Goal: Task Accomplishment & Management: Manage account settings

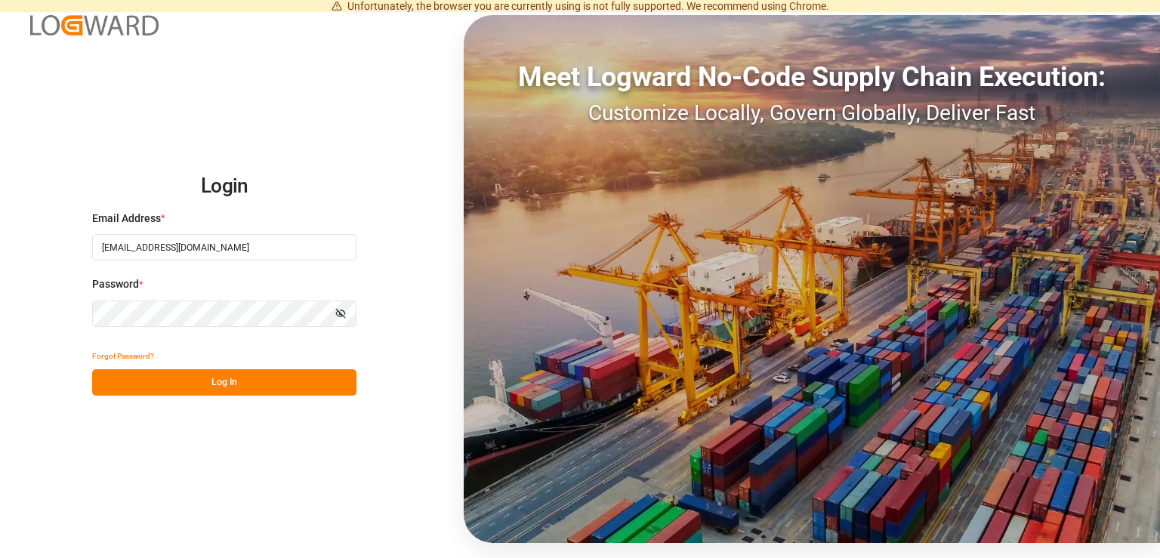
click at [225, 379] on button "Log In" at bounding box center [224, 382] width 264 height 26
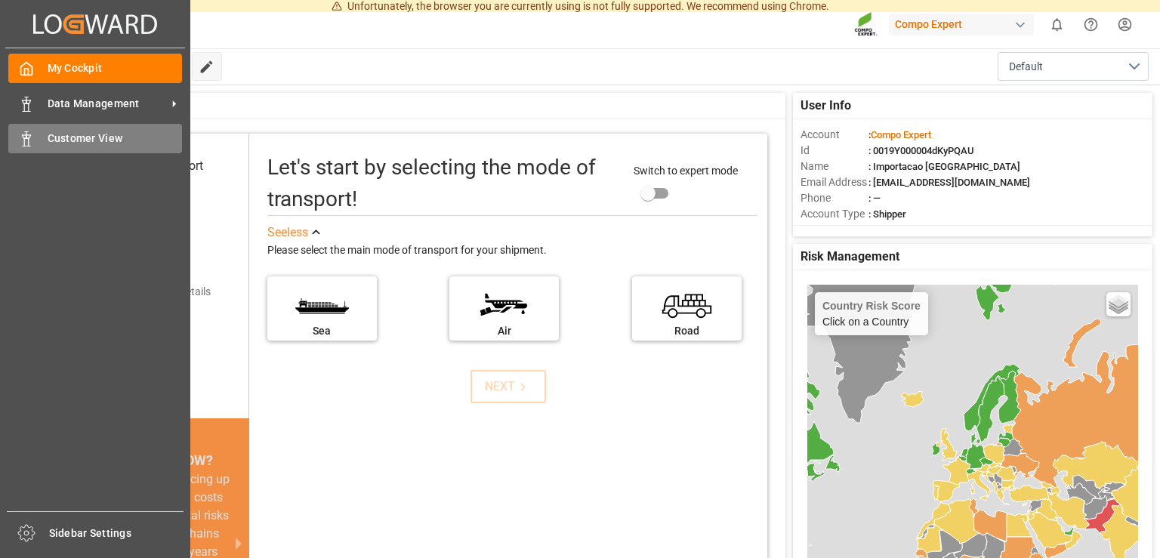
click at [27, 144] on icon at bounding box center [26, 138] width 15 height 15
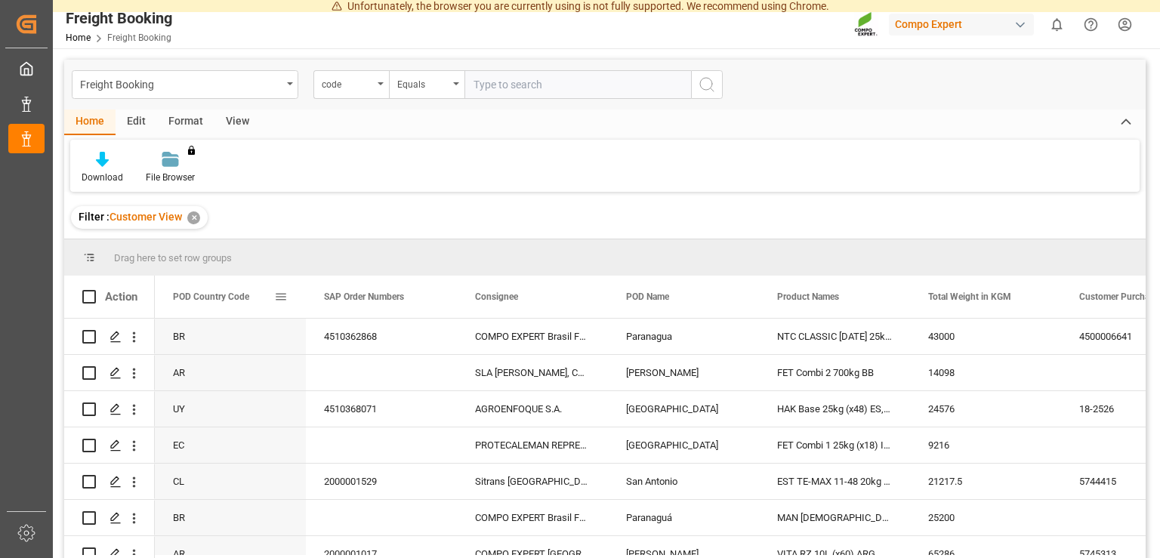
click at [279, 295] on span at bounding box center [281, 297] width 14 height 14
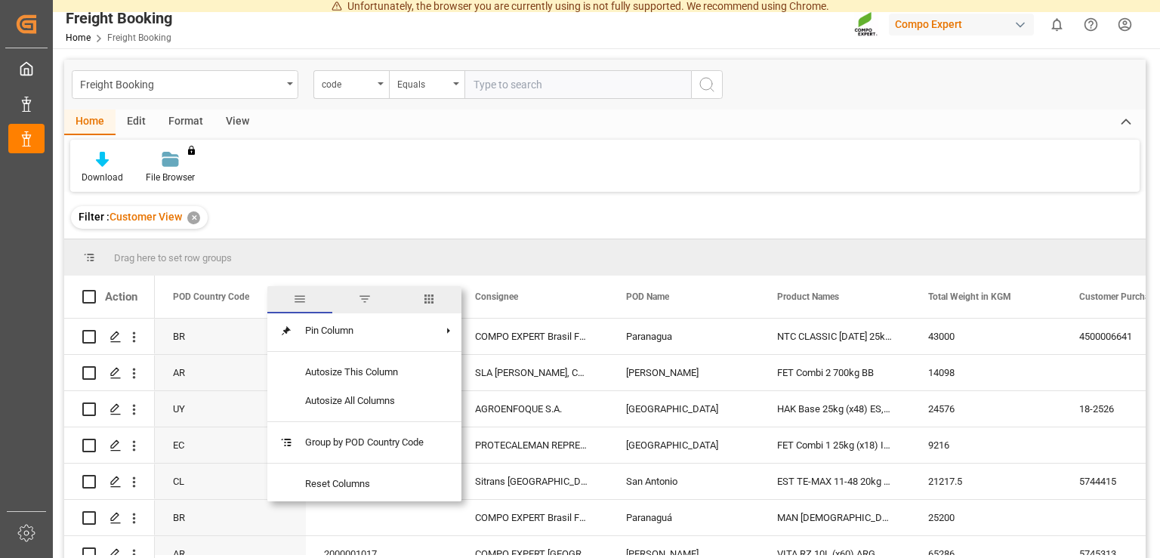
click at [378, 304] on span "filter" at bounding box center [364, 299] width 65 height 27
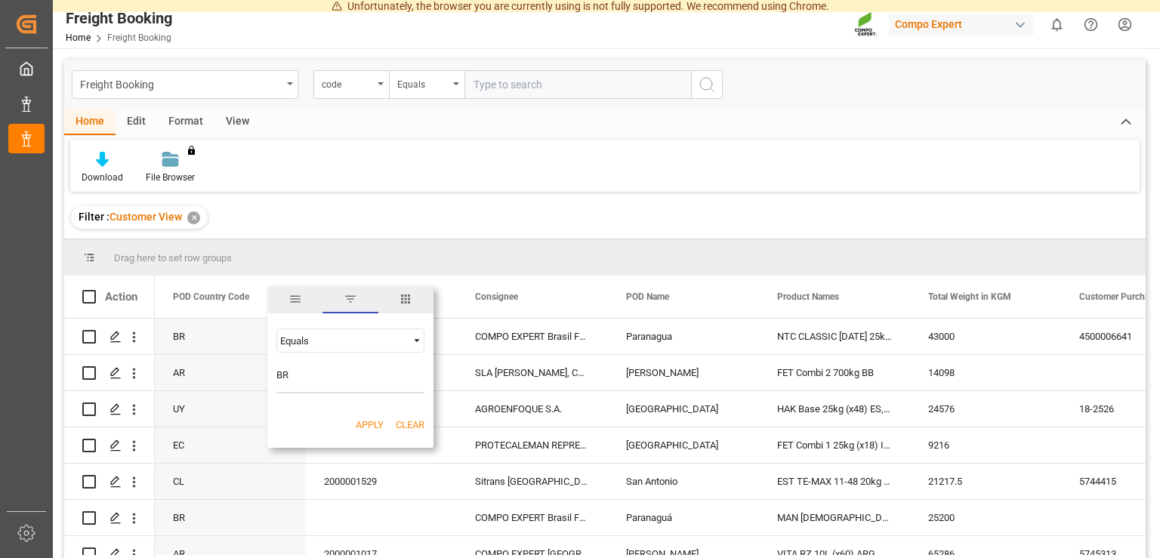
type input "BR"
click at [369, 421] on button "Apply" at bounding box center [370, 425] width 28 height 15
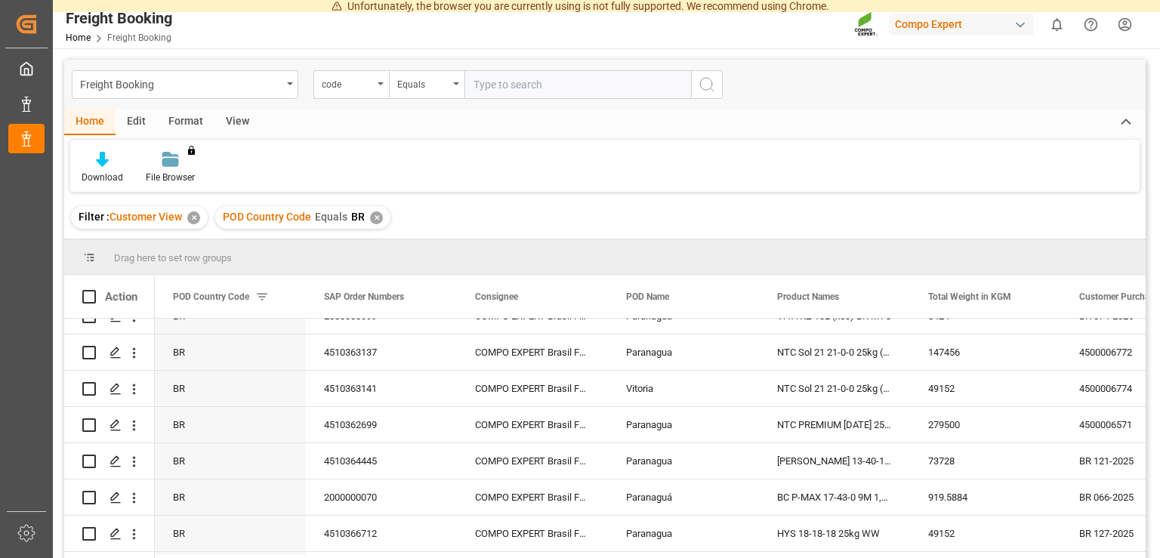
scroll to position [276, 0]
click at [121, 527] on div "Press SPACE to select this row." at bounding box center [114, 533] width 23 height 28
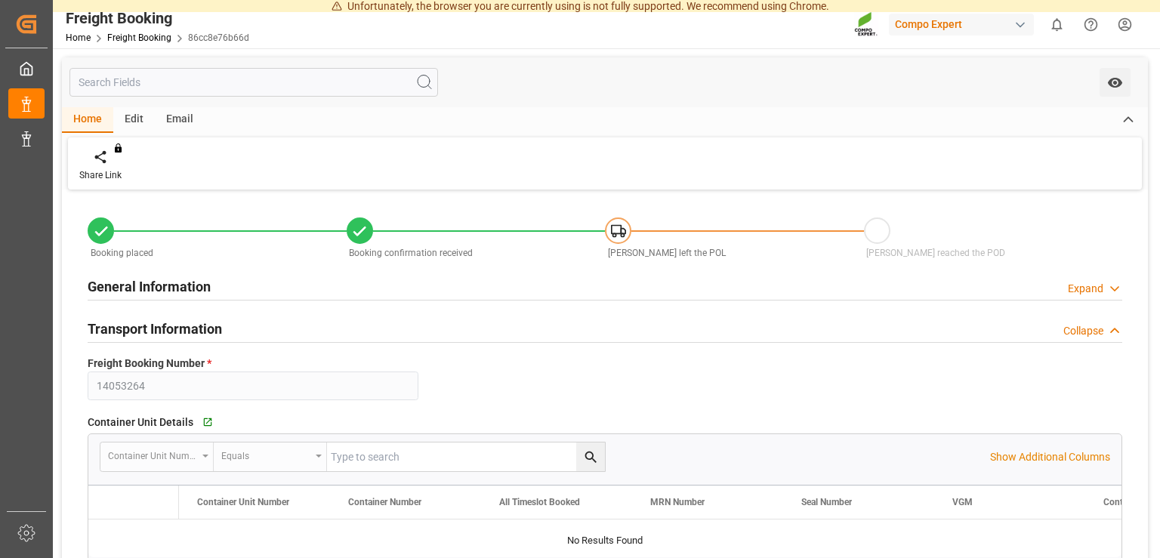
type input "14053264"
type textarea "BR 127-2025"
type input "4510366712"
type textarea "47590080; 47590081"
type textarea "Z1"
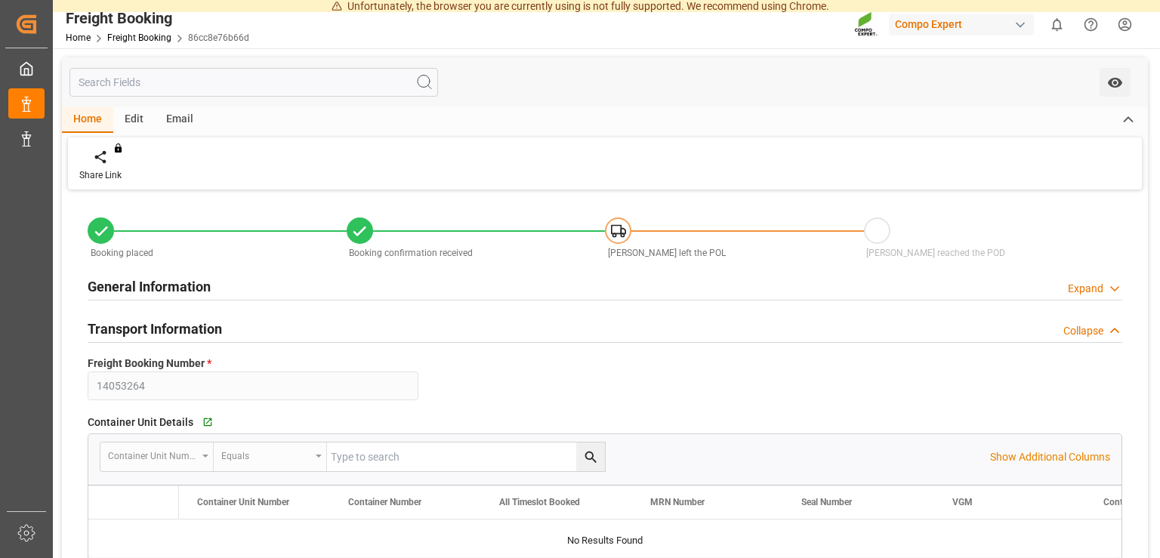
type input "[DATE] 00:00"
type input "MEDU"
type input "048IVL1223094"
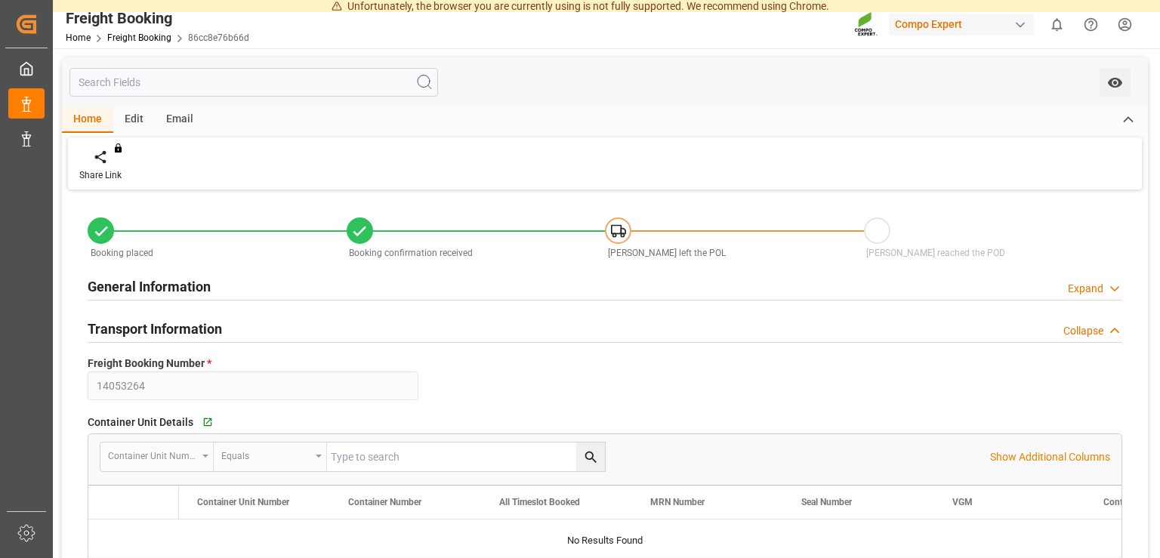
type input "[DATE] 00:00"
type input "MSC AGADIR"
type input "9619464"
type input "ESVLC"
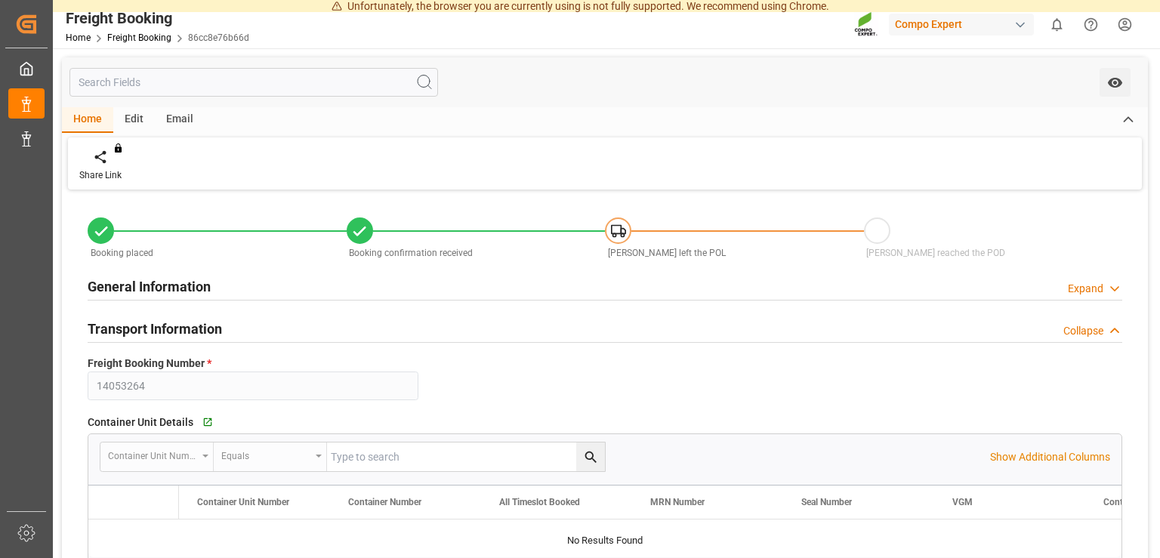
type input "[GEOGRAPHIC_DATA]"
type input "BRPNG"
type input "Paranagua"
type textarea "CIF"
type textarea "HYS 18-18-18 25kg WW"
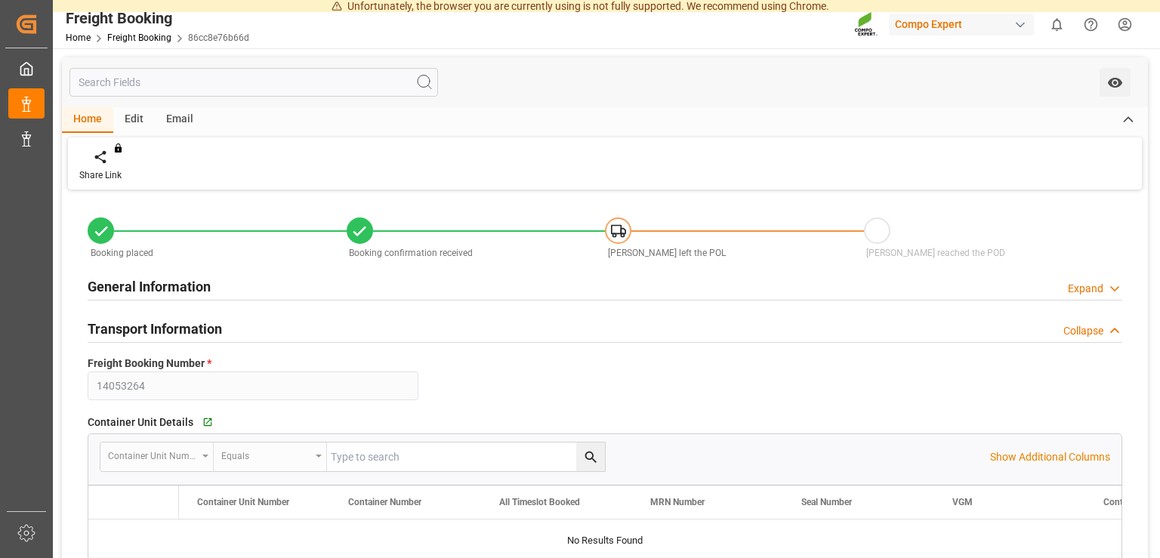
type textarea "4222502508"
type input "40"
type input "[DATE] 14:16"
type input "[DATE] 11:46"
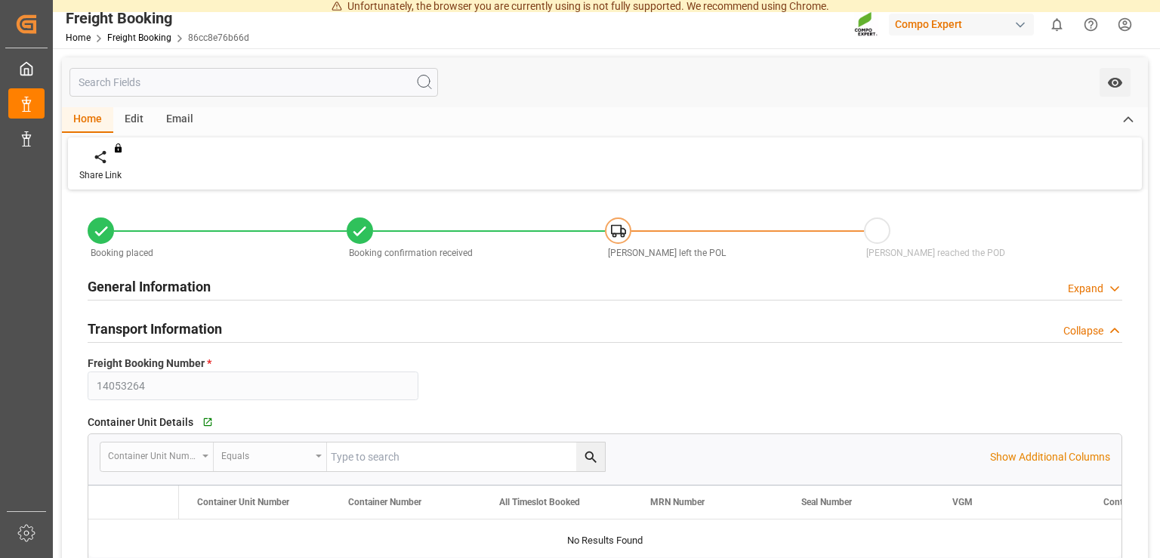
type input "[DATE] 11:46"
type input "49152"
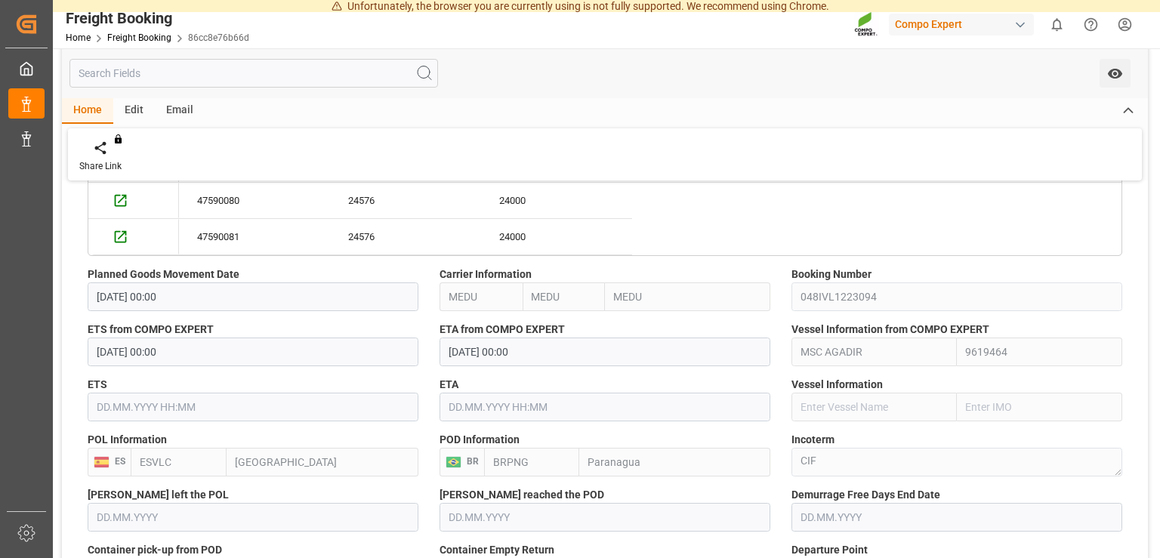
scroll to position [838, 0]
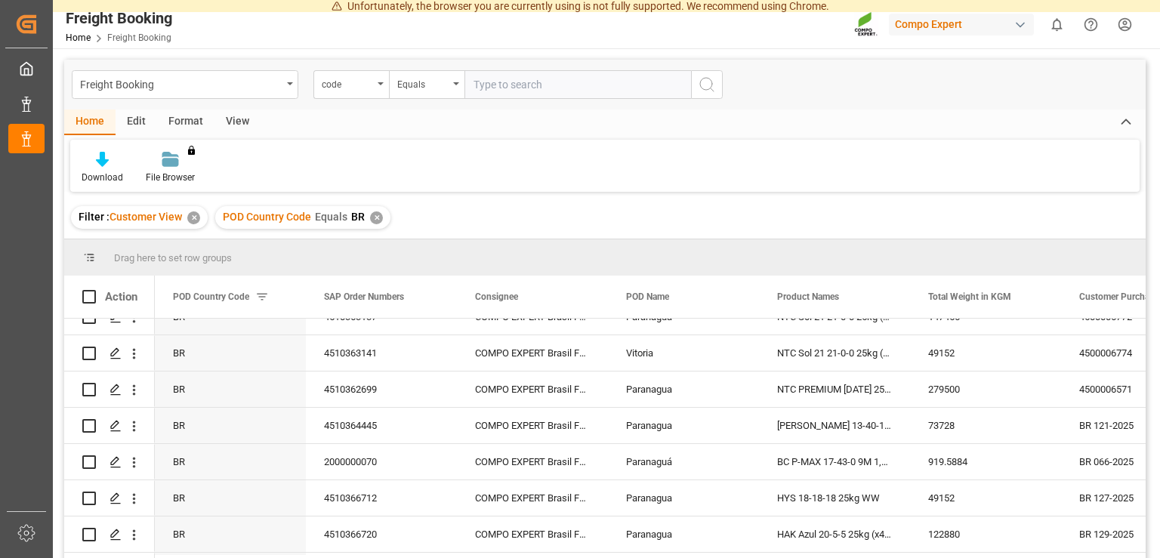
scroll to position [344, 0]
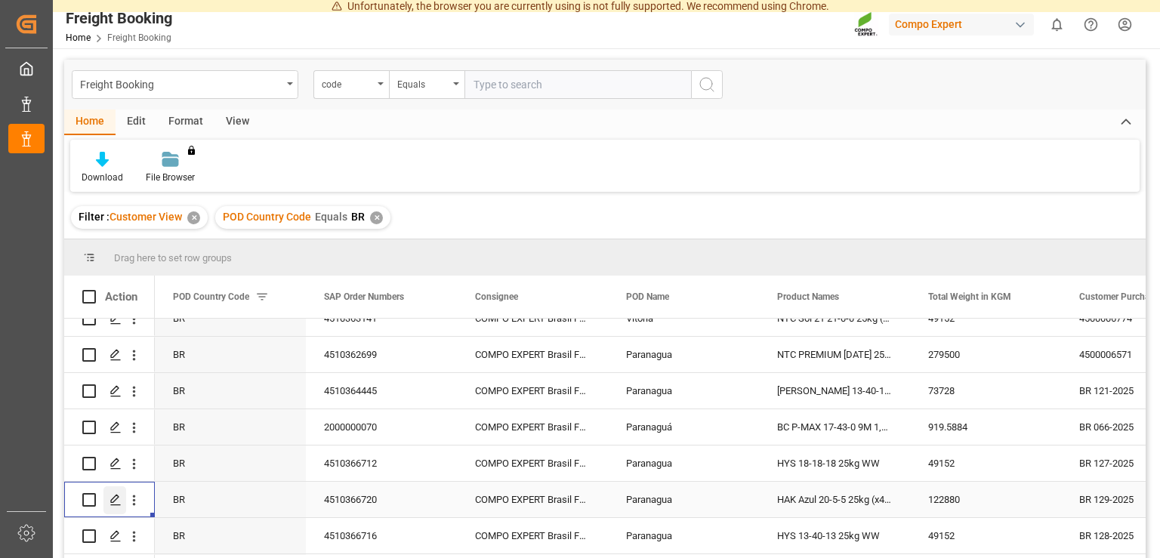
click at [113, 495] on icon "Press SPACE to select this row." at bounding box center [116, 500] width 12 height 12
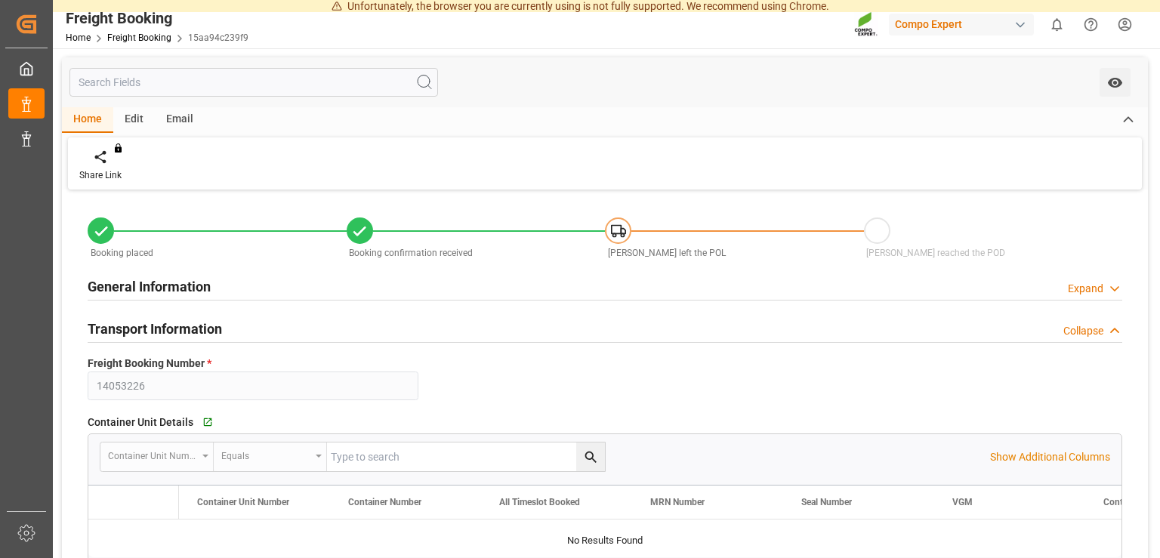
type input "14053226"
type textarea "BR 129-2025"
type input "4510366720"
type textarea "47590030; 47590033; 47590031; 47590032; 47590029"
type textarea "Z1"
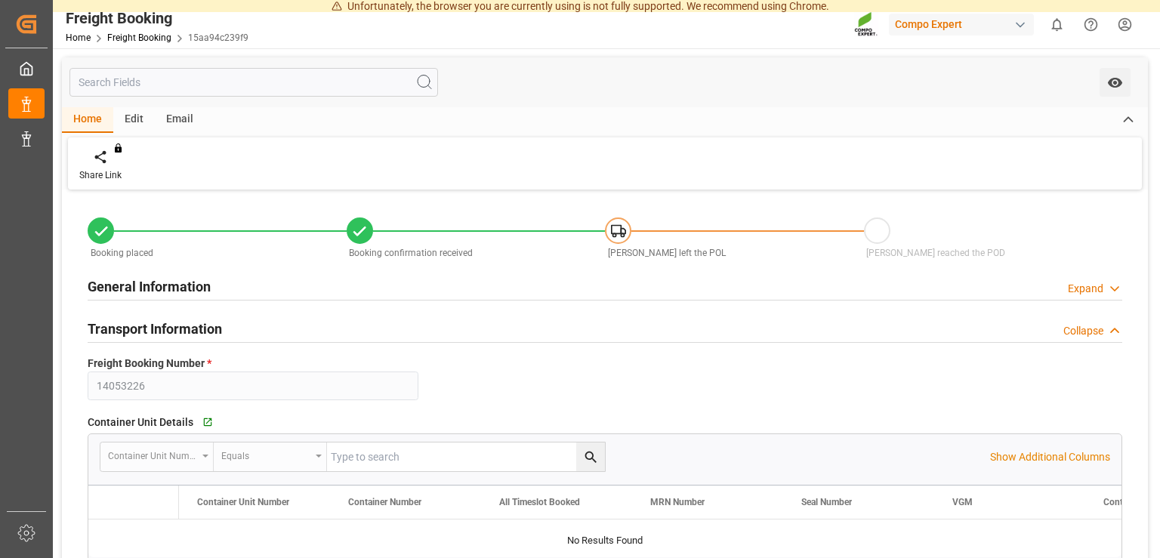
type input "[DATE] 00:00"
type input "MAEU"
type input "260316351"
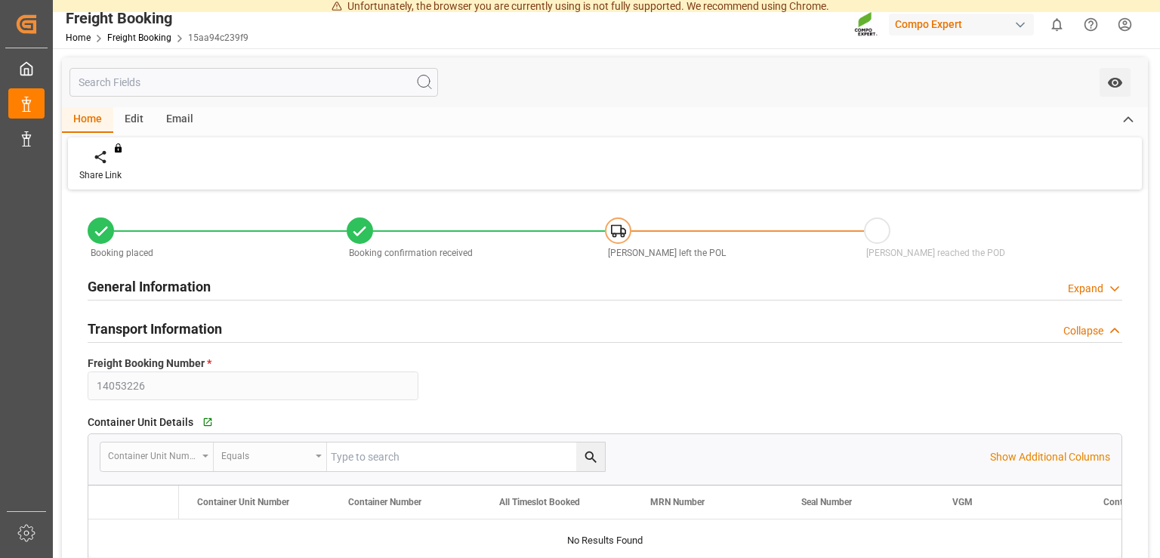
type input "[DATE] 00:00"
type input "[PERSON_NAME]"
type input "9948750"
type input "ESVLC"
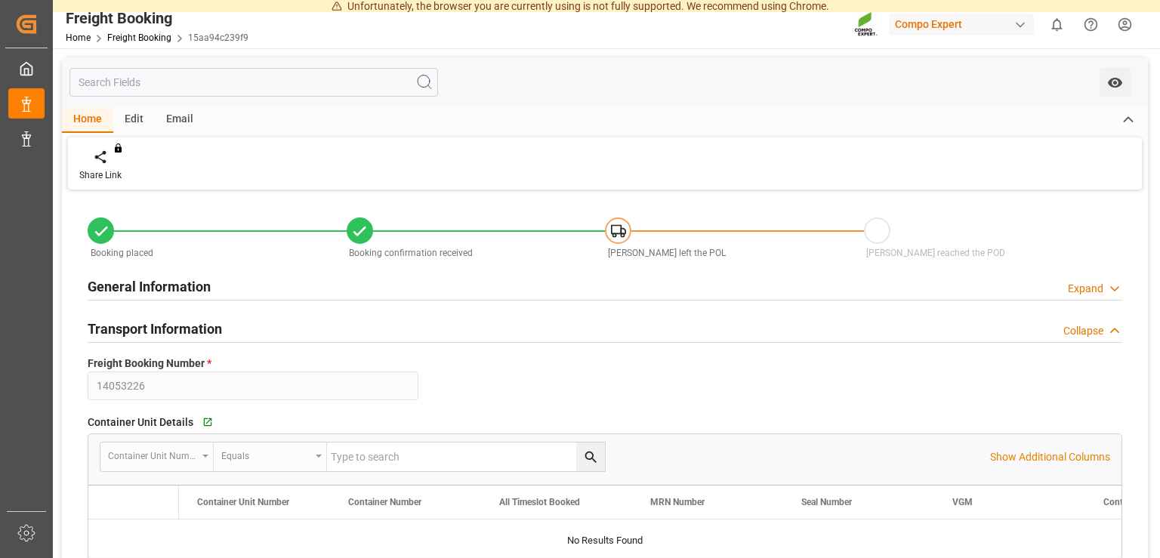
type input "[GEOGRAPHIC_DATA]"
type input "BRPNG"
type input "Paranagua"
type textarea "CIF"
type textarea "HAK Azul 20-5-5 25kg (x48) BR"
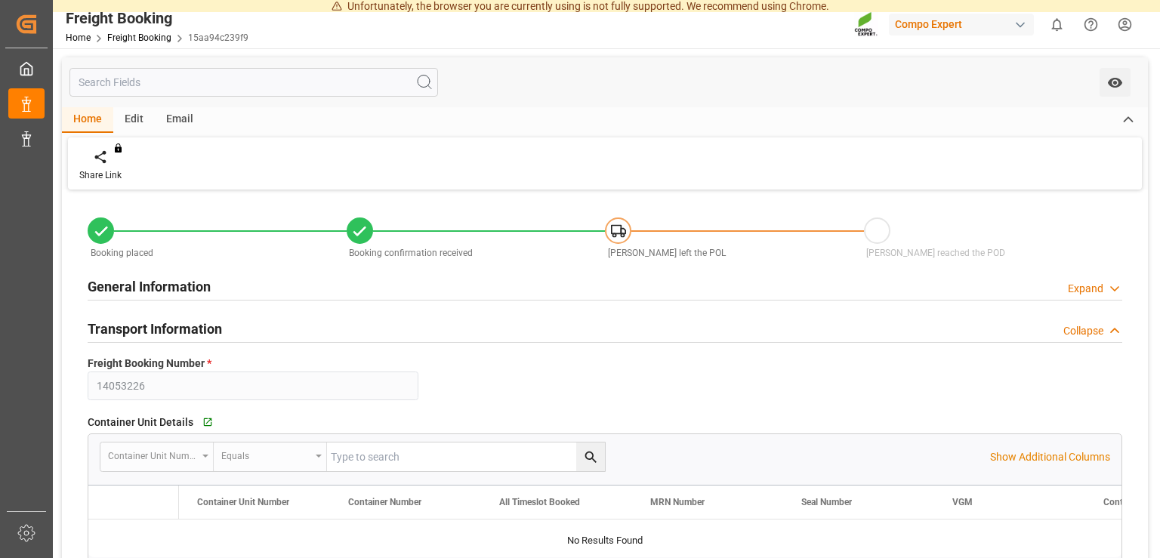
type textarea "4370602508"
type input "100"
type input "[DATE] 09:38"
type input "[DATE] 11:25"
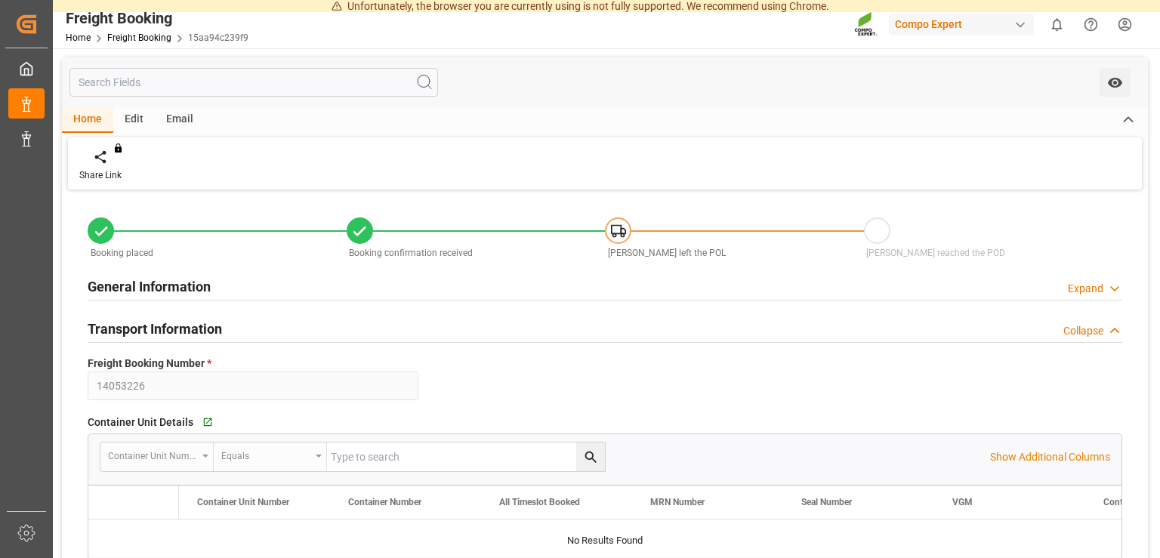
type input "[DATE] 11:25"
type input "122880"
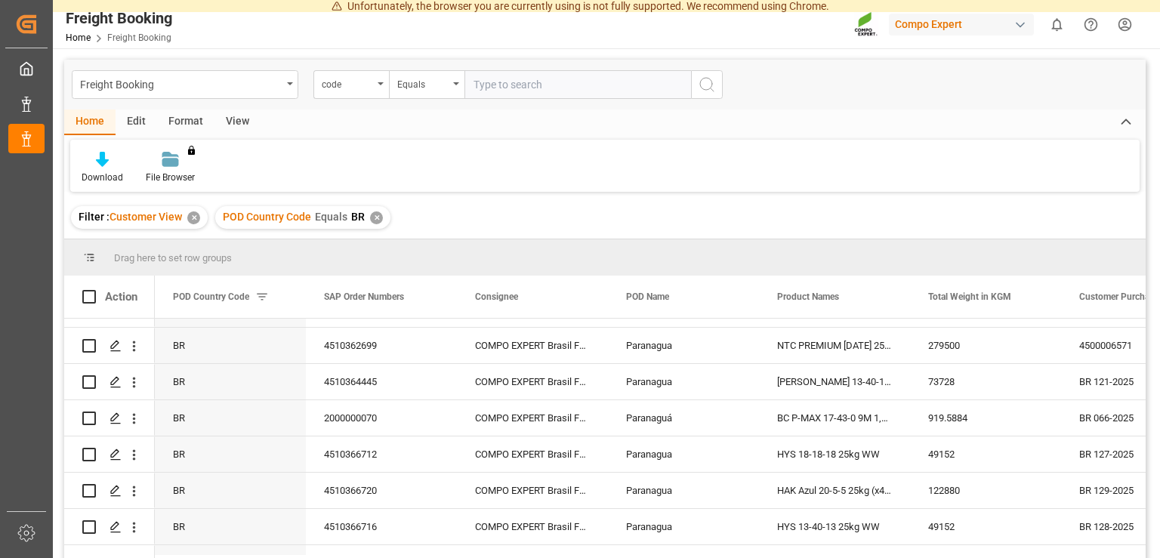
scroll to position [362, 0]
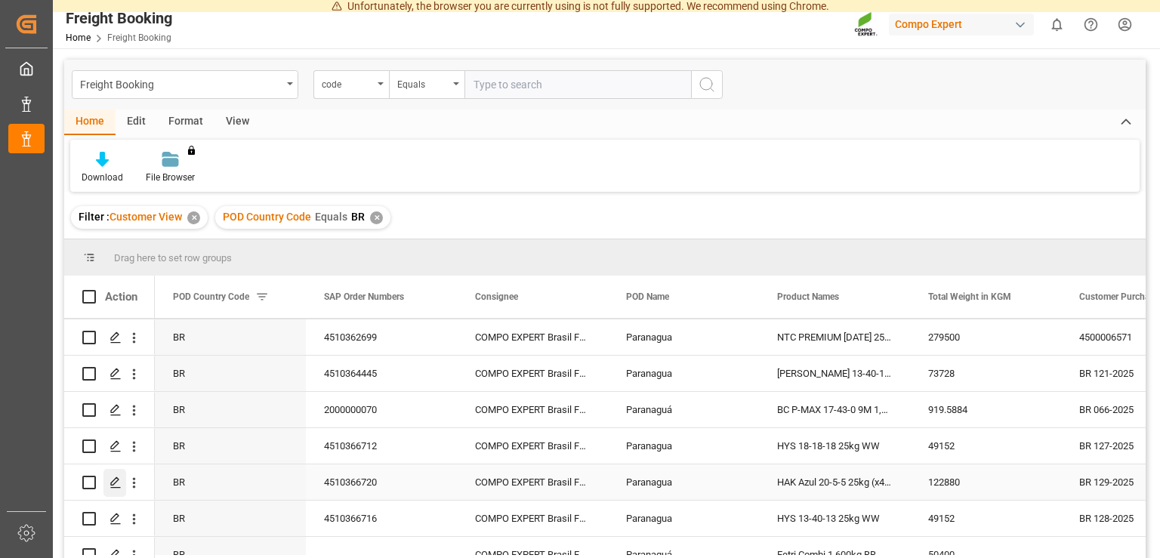
click at [116, 482] on polygon "Press SPACE to select this row." at bounding box center [115, 482] width 8 height 8
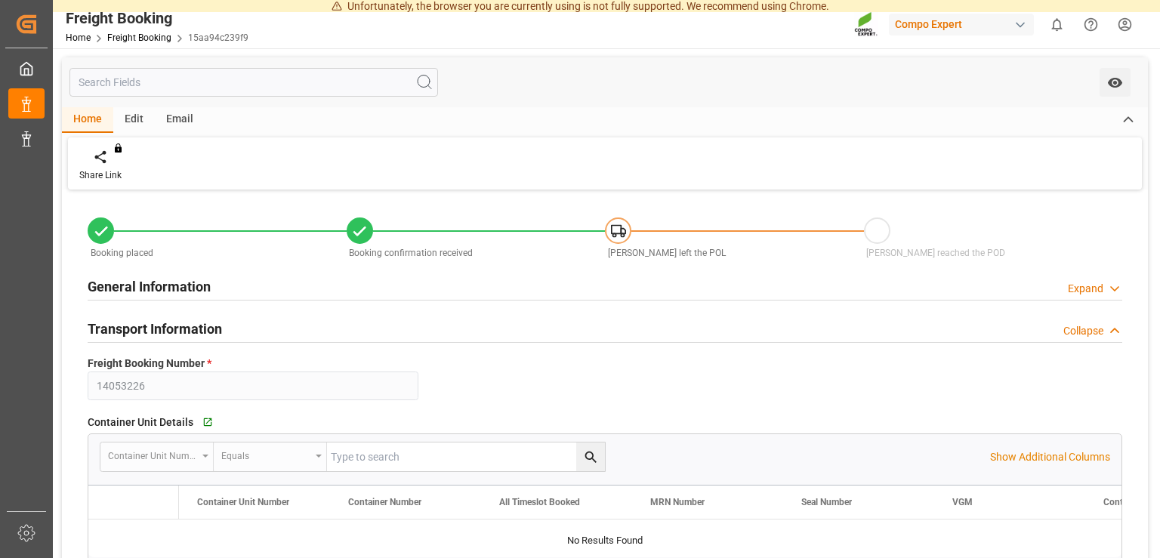
type input "14053226"
type textarea "BR 129-2025"
type input "4510366720"
type textarea "47590030; 47590033; 47590031; 47590032; 47590029"
type textarea "Z1"
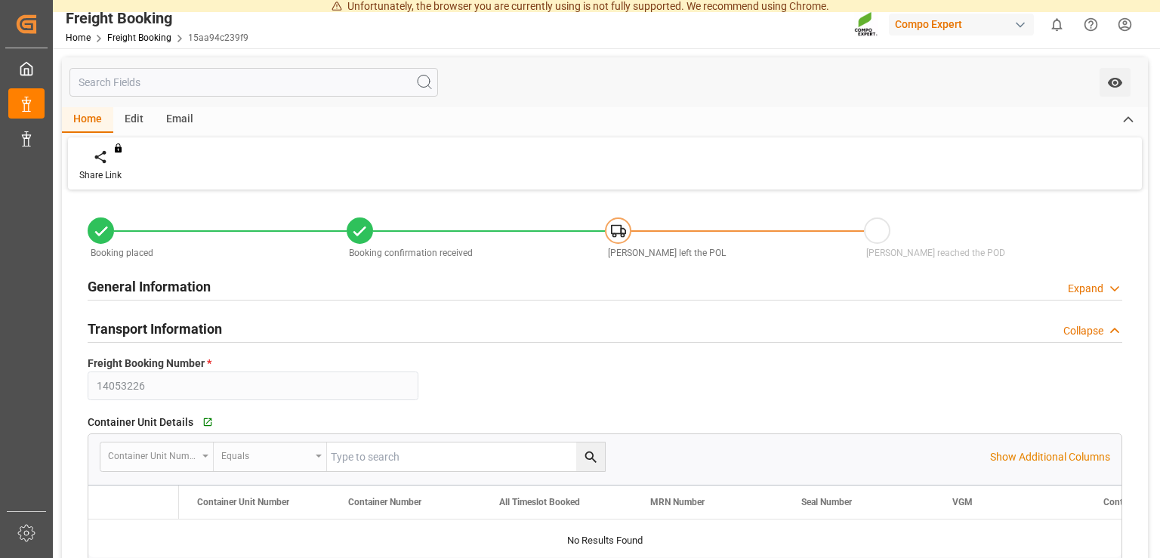
type input "[DATE] 00:00"
type input "MAEU"
type input "260316351"
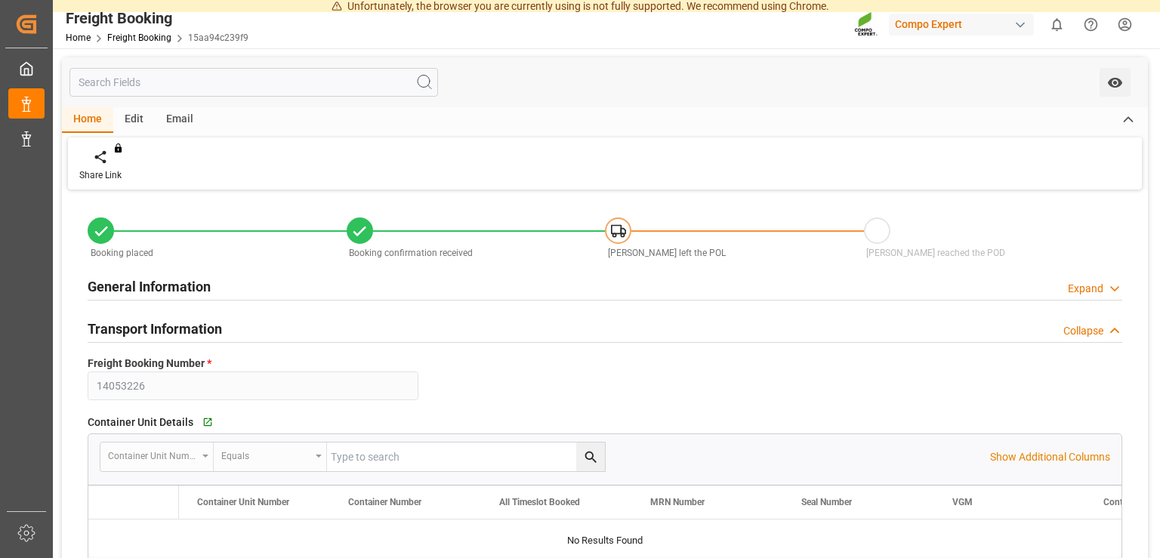
type input "[DATE] 00:00"
type input "[PERSON_NAME]"
type input "9948750"
type input "ESVLC"
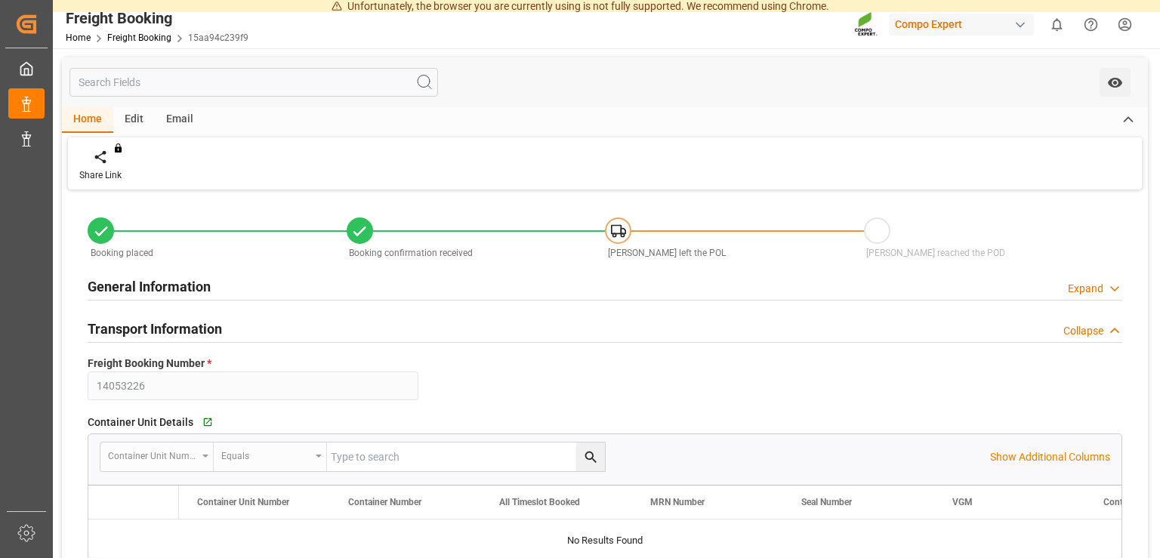
type input "[GEOGRAPHIC_DATA]"
type input "BRPNG"
type input "Paranagua"
type textarea "CIF"
type textarea "HAK Azul 20-5-5 25kg (x48) BR"
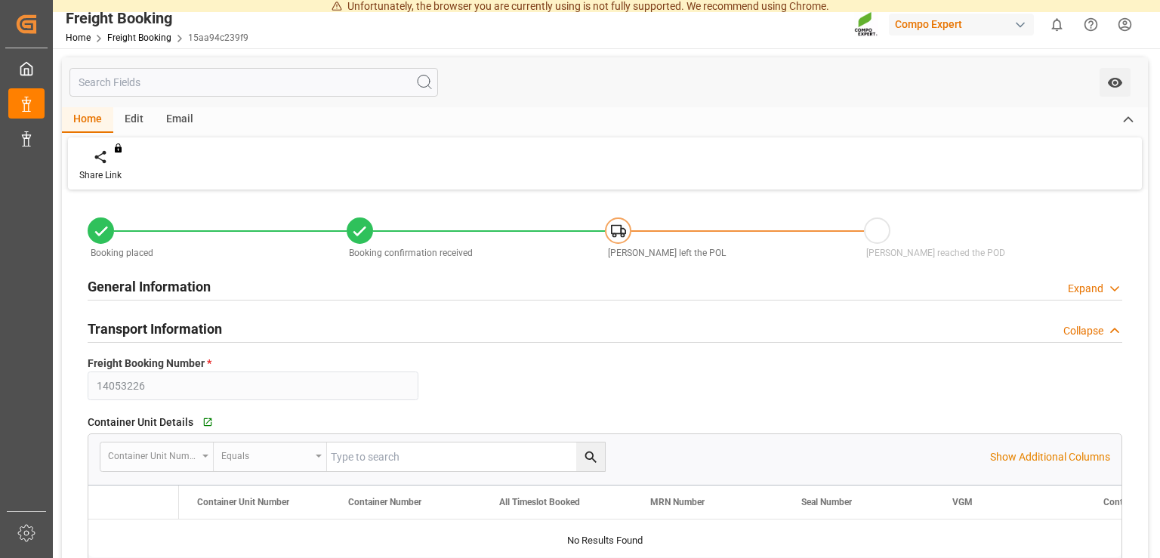
type textarea "4370602508"
type input "100"
type input "[DATE] 09:38"
type input "[DATE] 11:25"
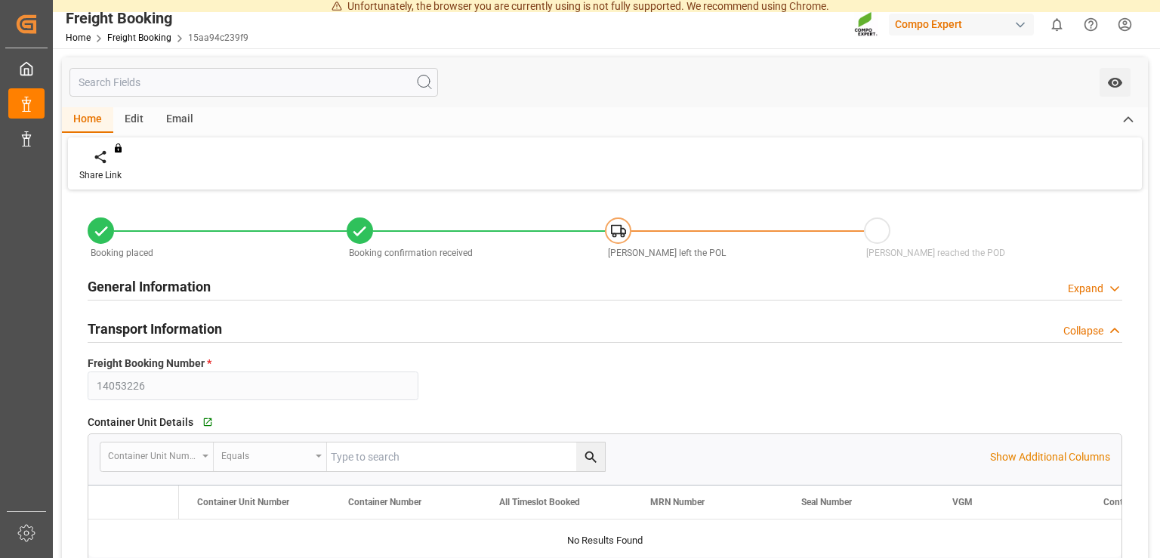
type input "[DATE] 11:25"
type input "122880"
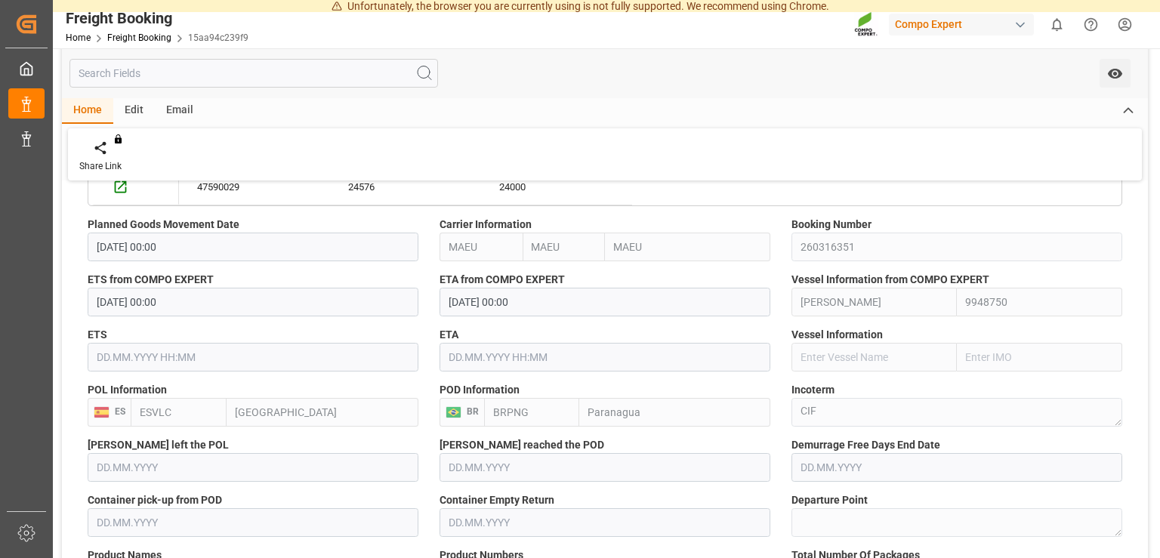
scroll to position [1066, 0]
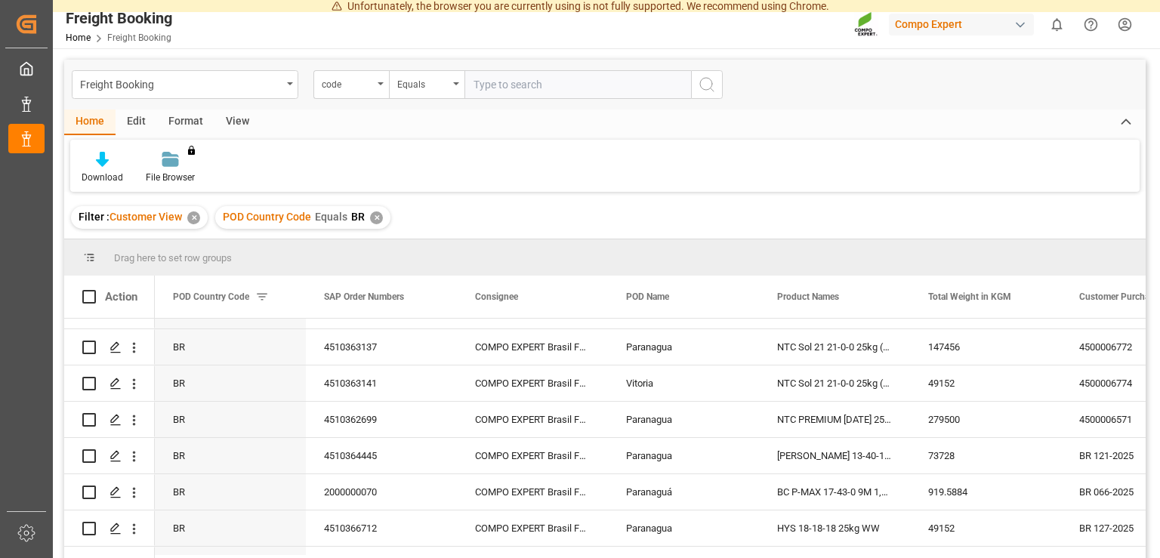
scroll to position [298, 0]
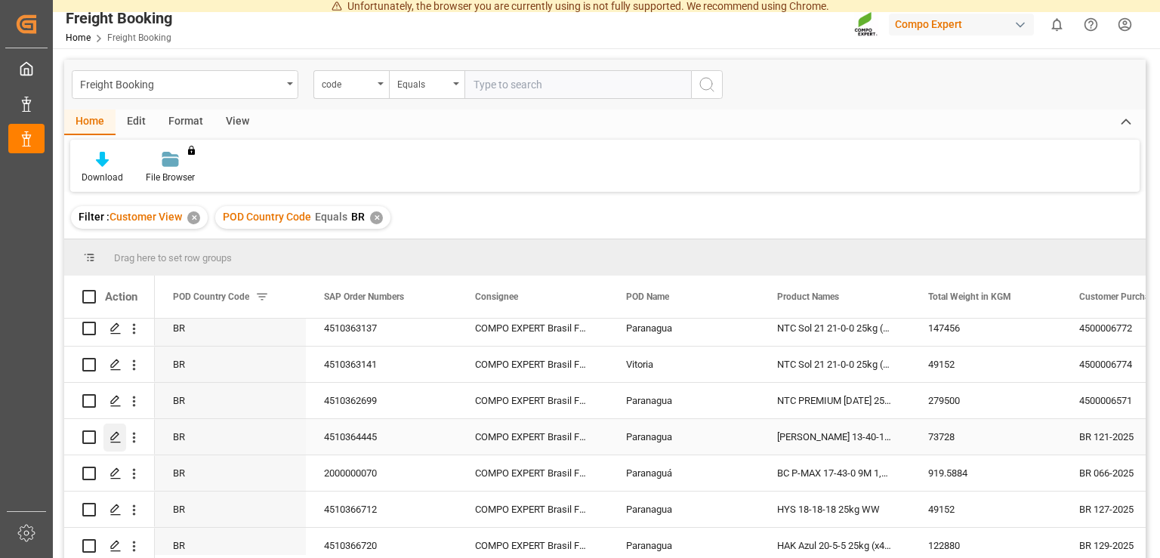
click at [116, 436] on icon "Press SPACE to select this row." at bounding box center [116, 437] width 12 height 12
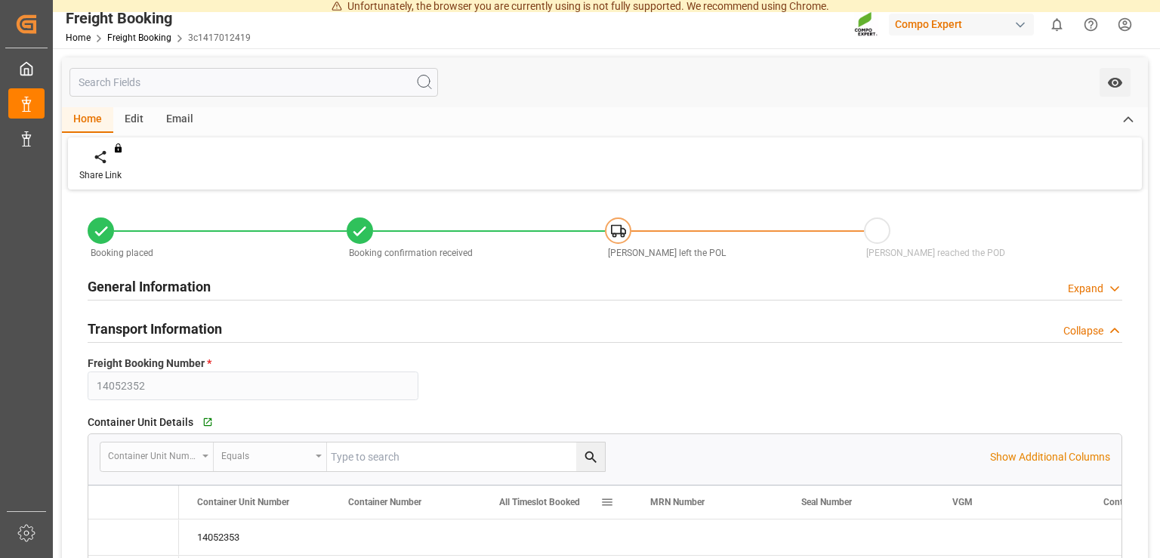
type input "14052352"
type textarea "BR 121-2025"
type input "4510364445"
type textarea "47588327; 47588328; 47588329"
type textarea "Z1"
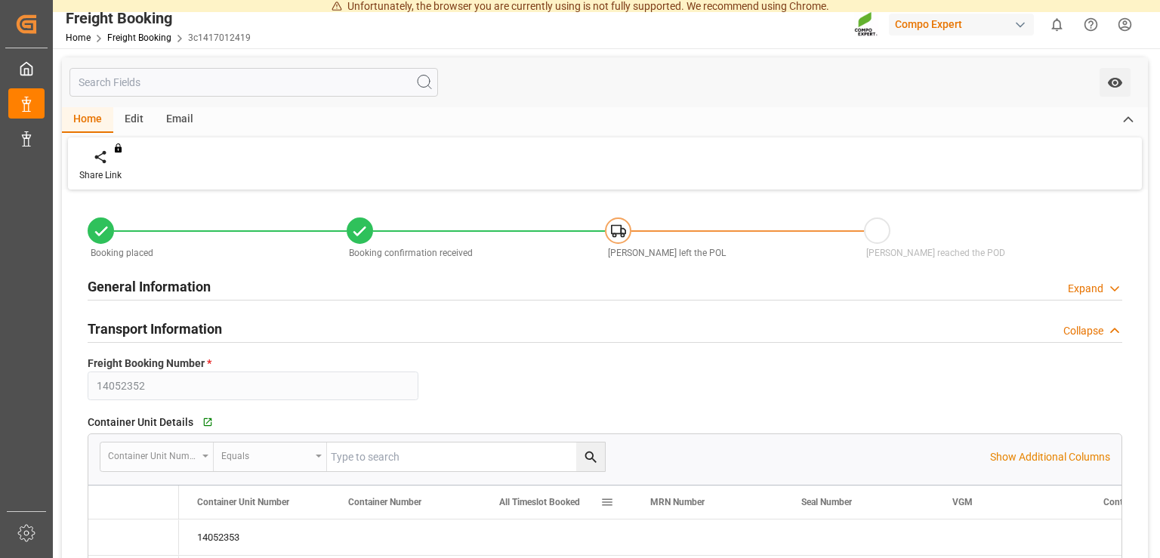
type input "[DATE] 00:00"
type input "MAEU"
type input "260315745"
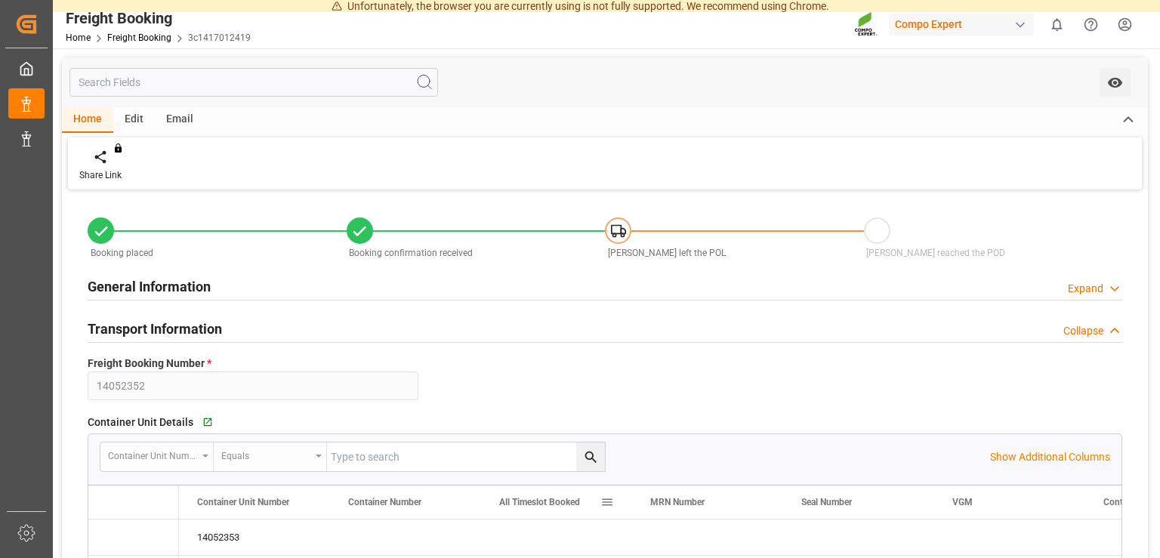
type input "[DATE] 00:00"
type input "MAERSK CINCINNATI"
type input "9936410"
type input "ESVLC"
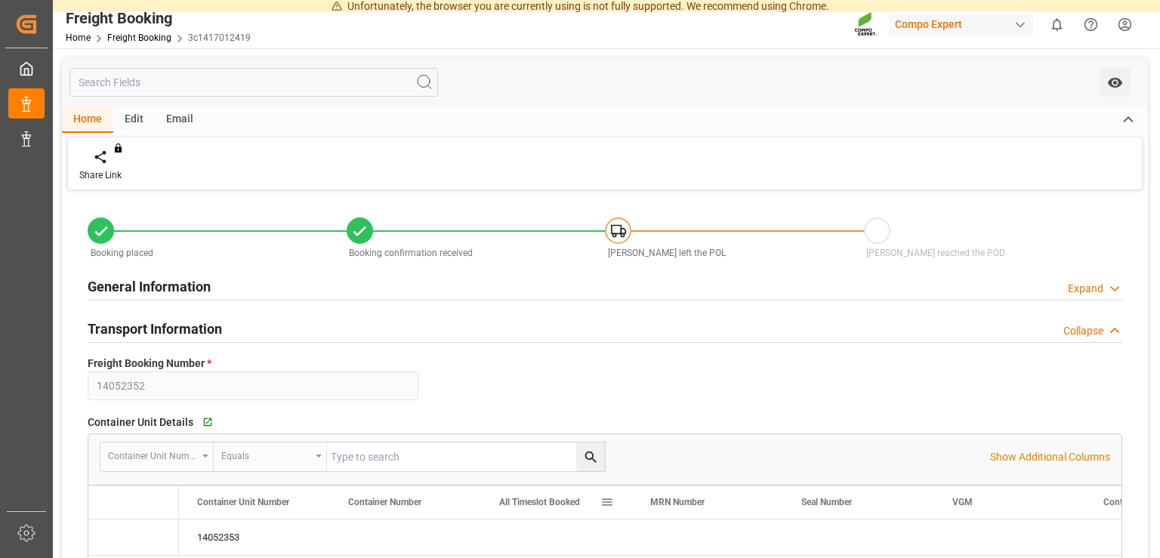
type input "[GEOGRAPHIC_DATA]"
type input "BRPNG"
type input "Paranagua"
type textarea "CIF"
type textarea "[PERSON_NAME] 13-40-13 25kg (x48) BR"
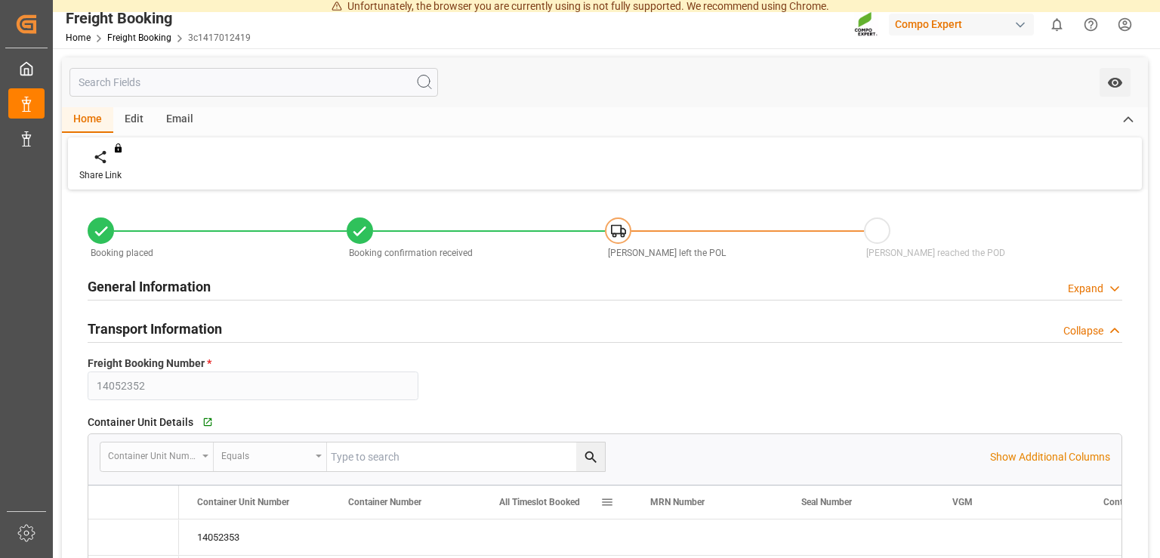
type textarea "4370702508"
type input "60"
type input "[DATE] 11:32"
type input "[DATE] 13:57"
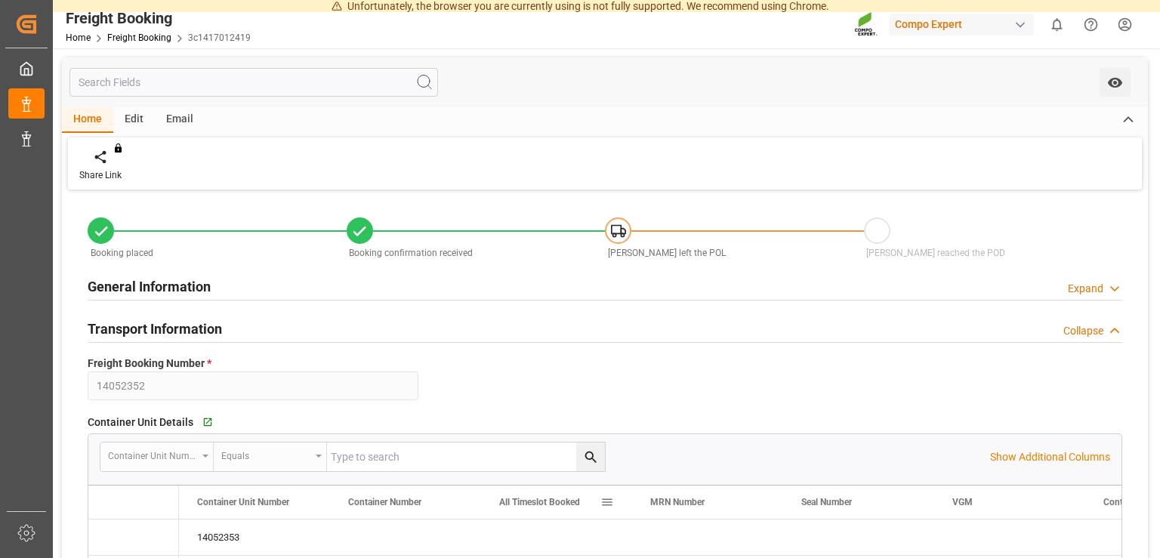
type input "[DATE] 13:57"
type input "73728"
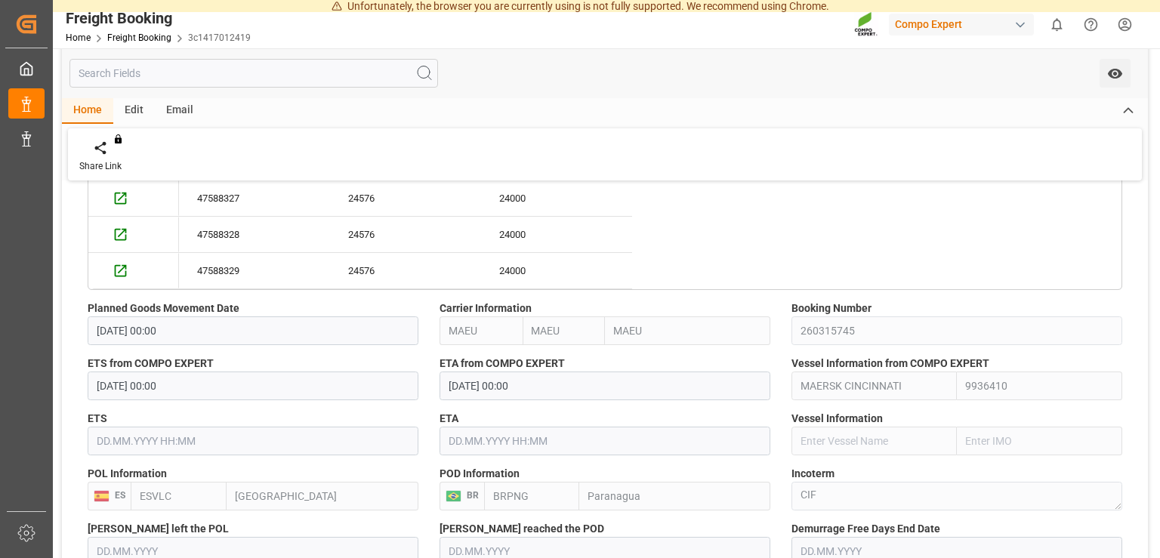
scroll to position [838, 0]
